Goal: Transaction & Acquisition: Purchase product/service

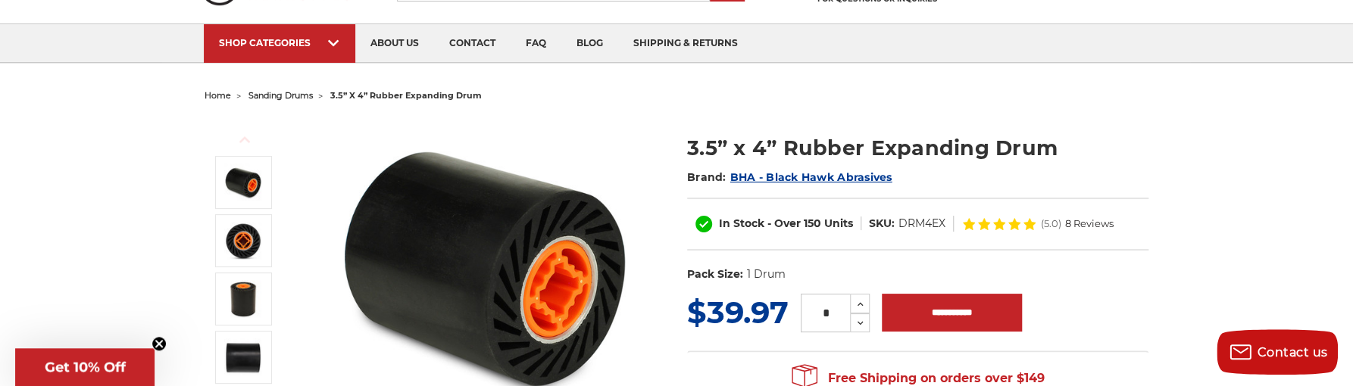
scroll to position [133, 0]
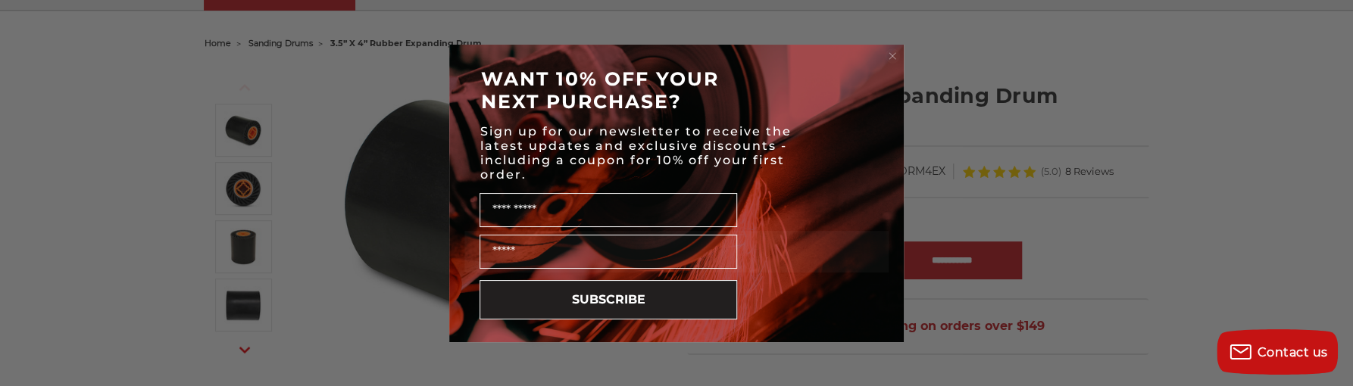
click at [891, 51] on circle "Close dialog" at bounding box center [892, 55] width 14 height 14
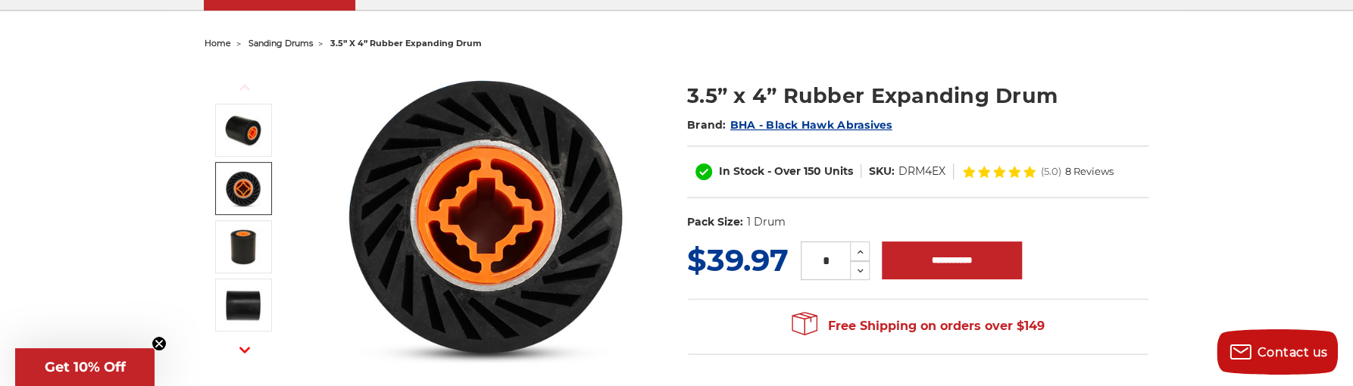
click at [247, 195] on img at bounding box center [243, 189] width 38 height 38
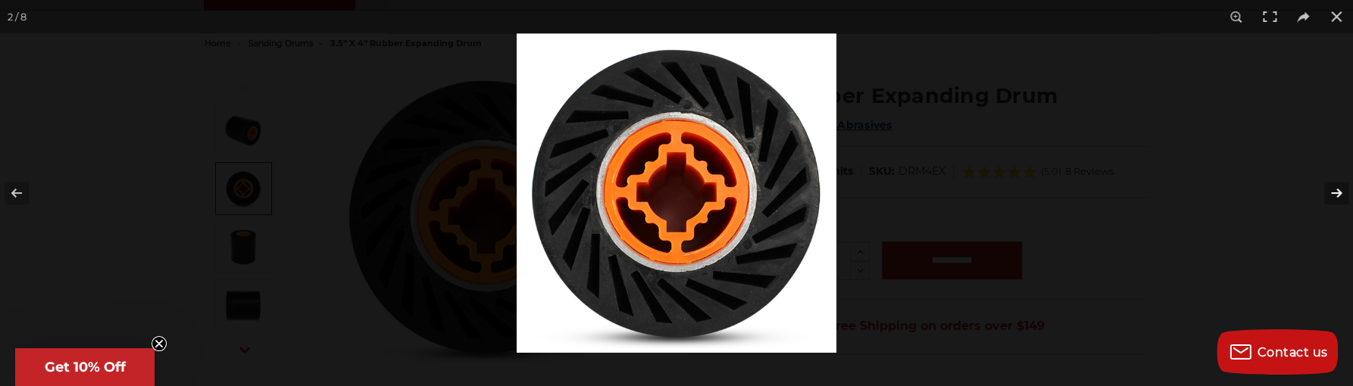
click at [1331, 195] on button at bounding box center [1326, 193] width 53 height 76
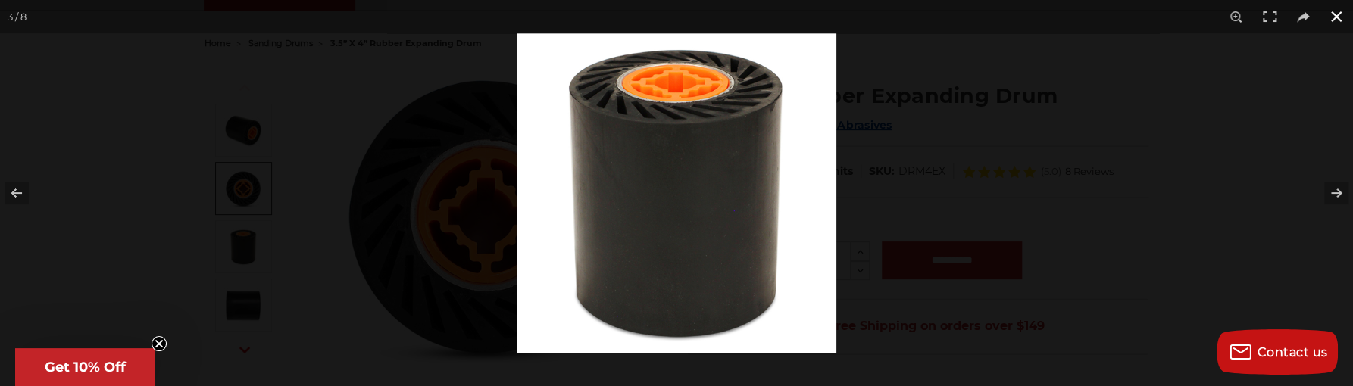
click at [907, 158] on div at bounding box center [1193, 226] width 1353 height 386
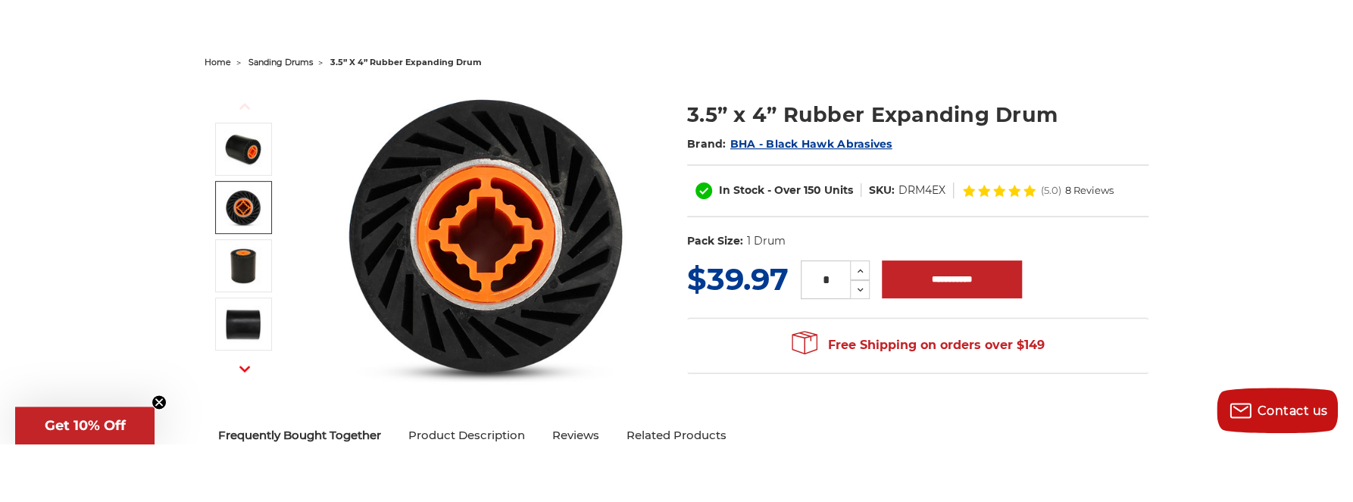
scroll to position [133, 0]
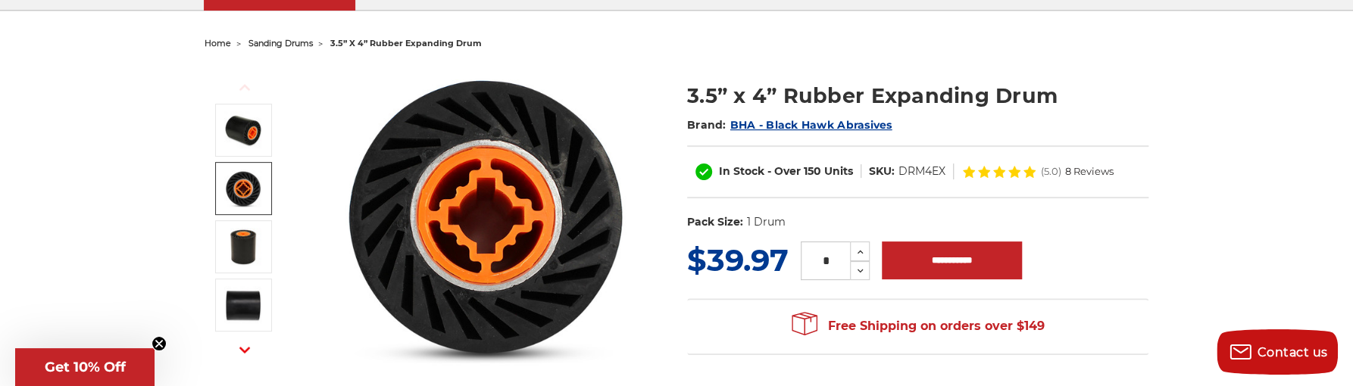
click at [829, 101] on h1 "3.5” x 4” Rubber Expanding Drum" at bounding box center [917, 96] width 461 height 30
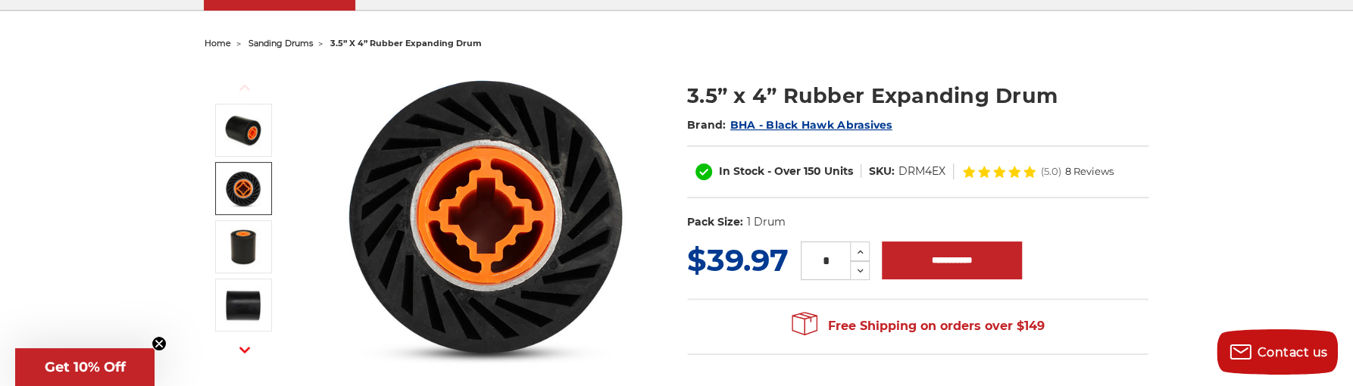
click at [829, 101] on h1 "3.5” x 4” Rubber Expanding Drum" at bounding box center [917, 96] width 461 height 30
